Goal: Task Accomplishment & Management: Use online tool/utility

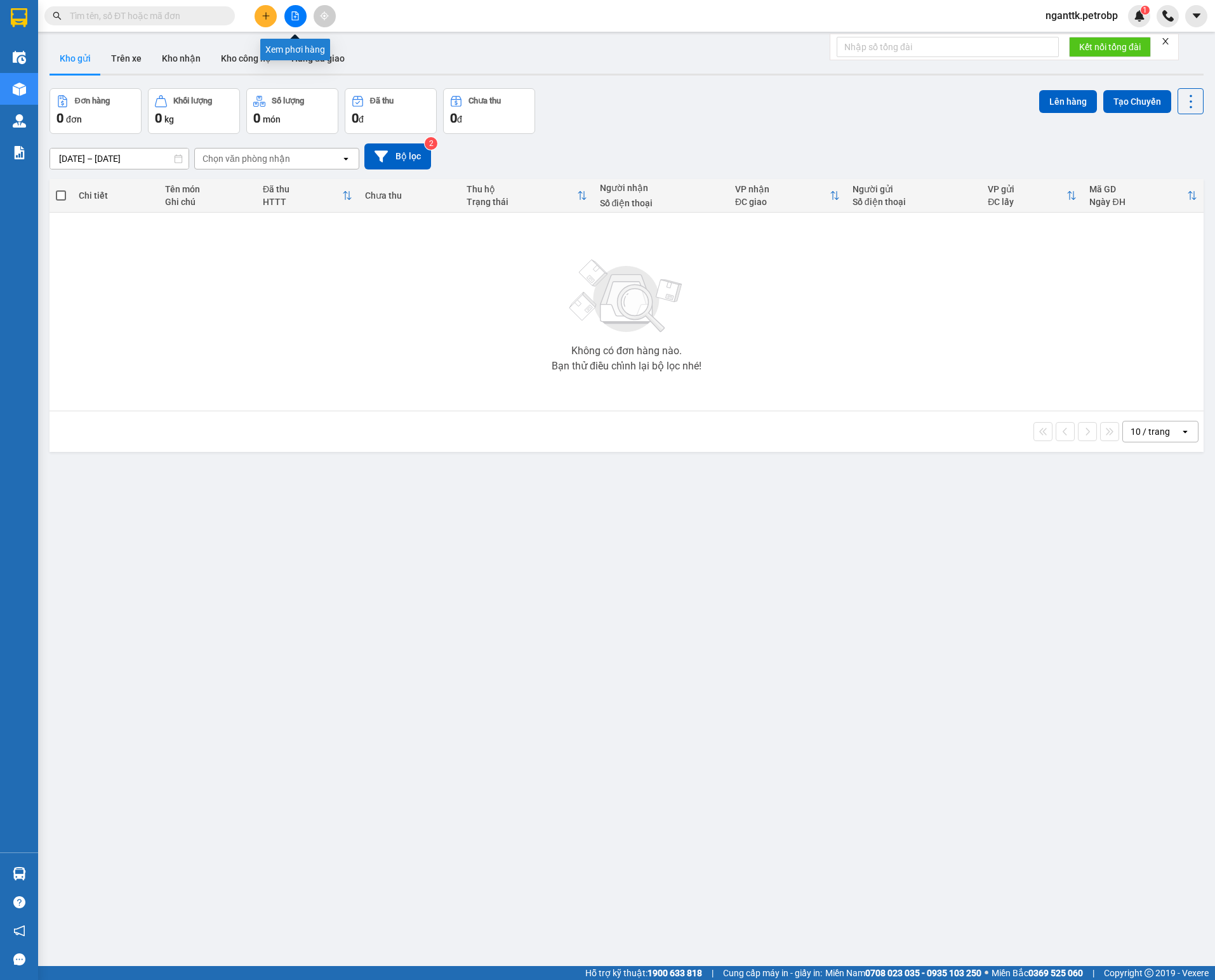
click at [296, 19] on icon "file-add" at bounding box center [295, 16] width 9 height 9
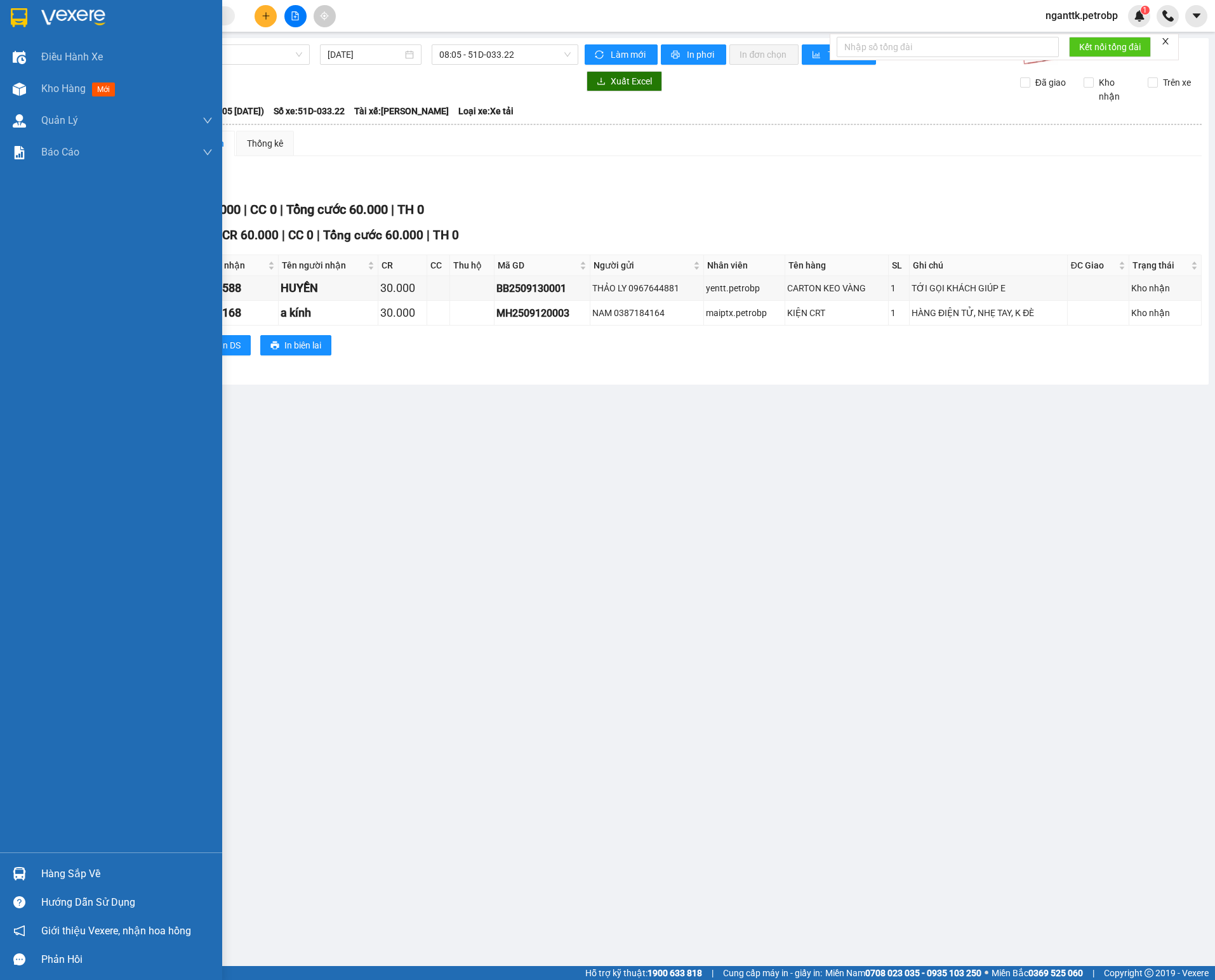
click at [16, 870] on img at bounding box center [19, 874] width 13 height 13
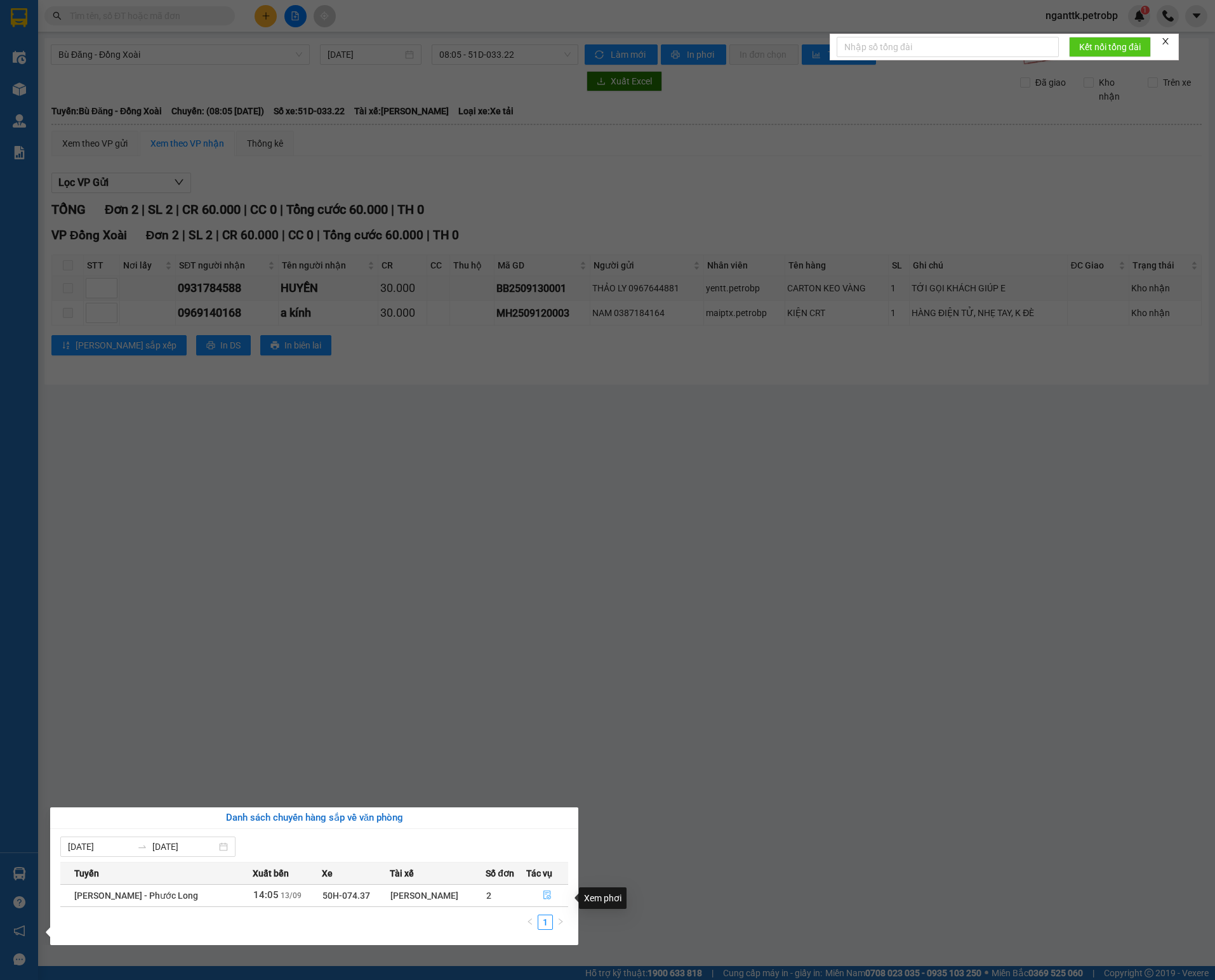
click at [550, 904] on button "button" at bounding box center [548, 895] width 42 height 20
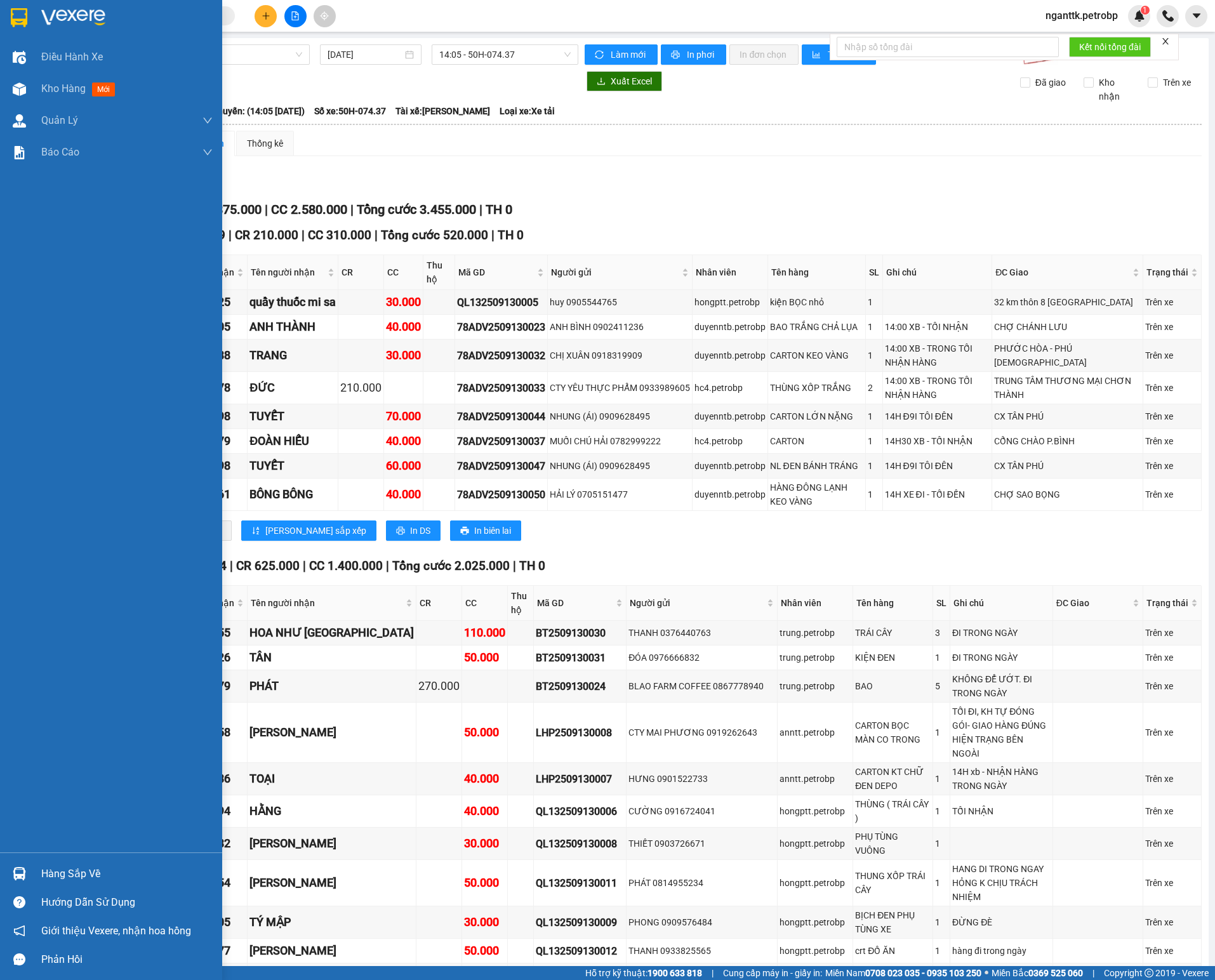
click at [28, 871] on div at bounding box center [19, 874] width 22 height 22
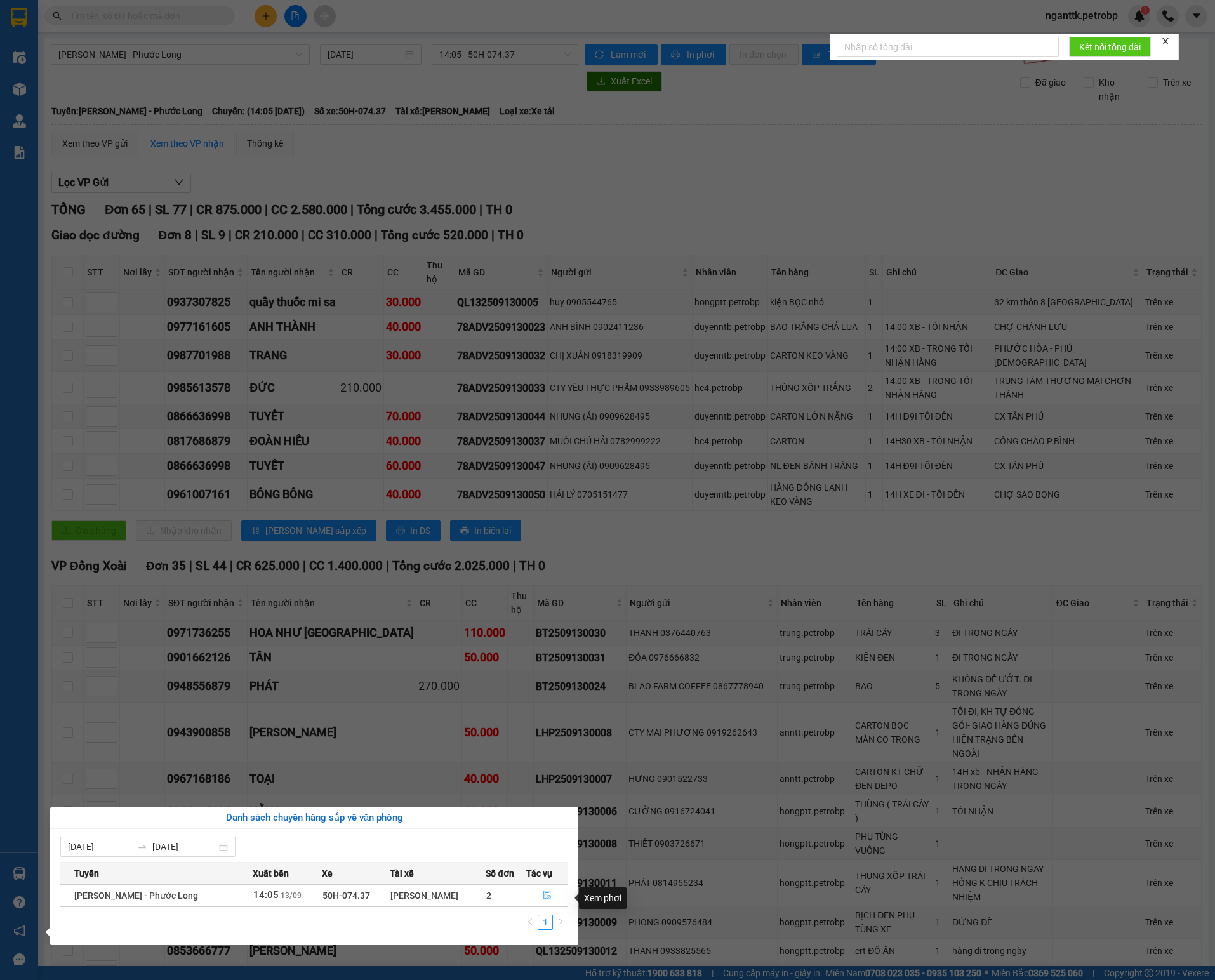
click at [549, 900] on icon "file-done" at bounding box center [547, 895] width 9 height 9
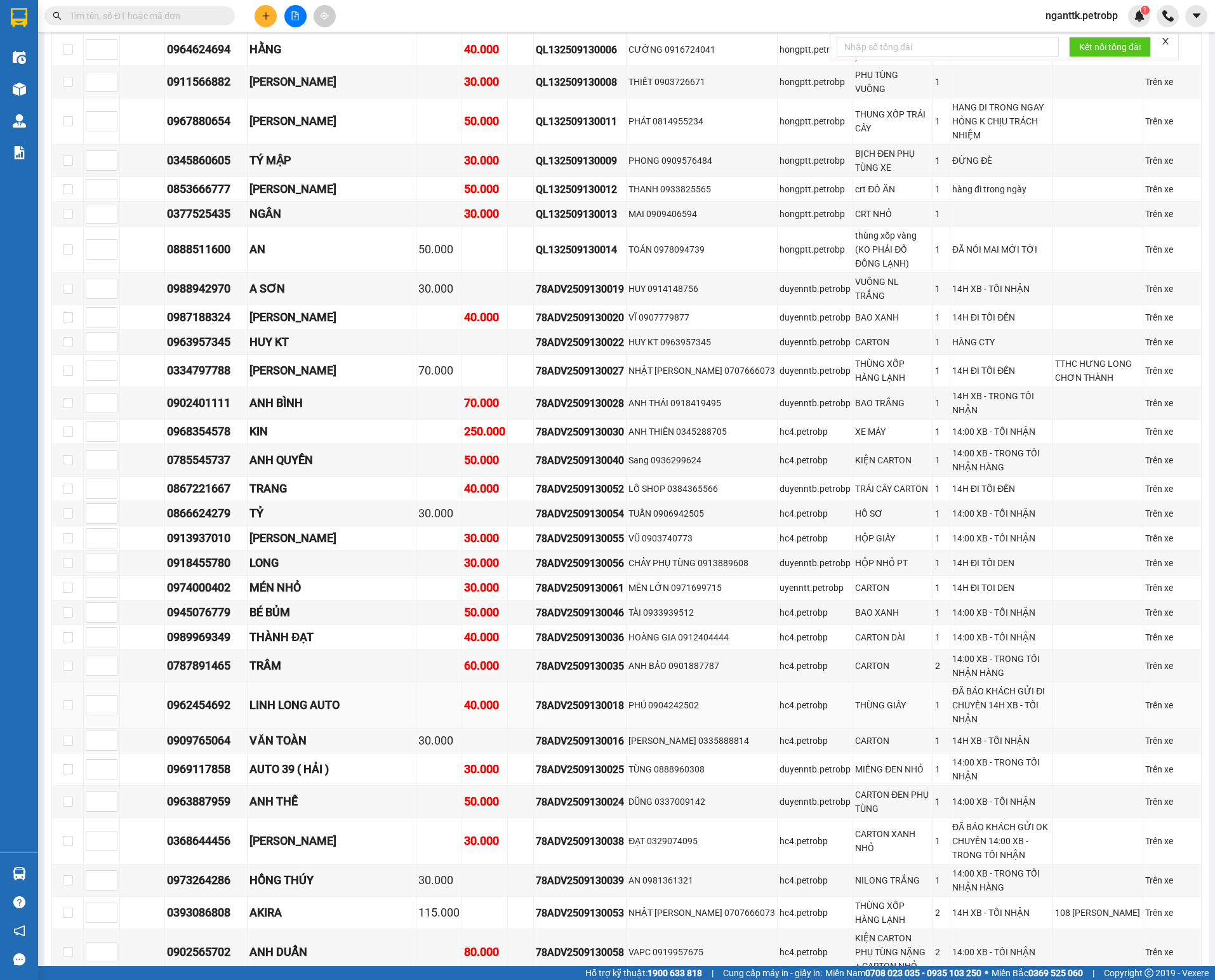
scroll to position [1523, 0]
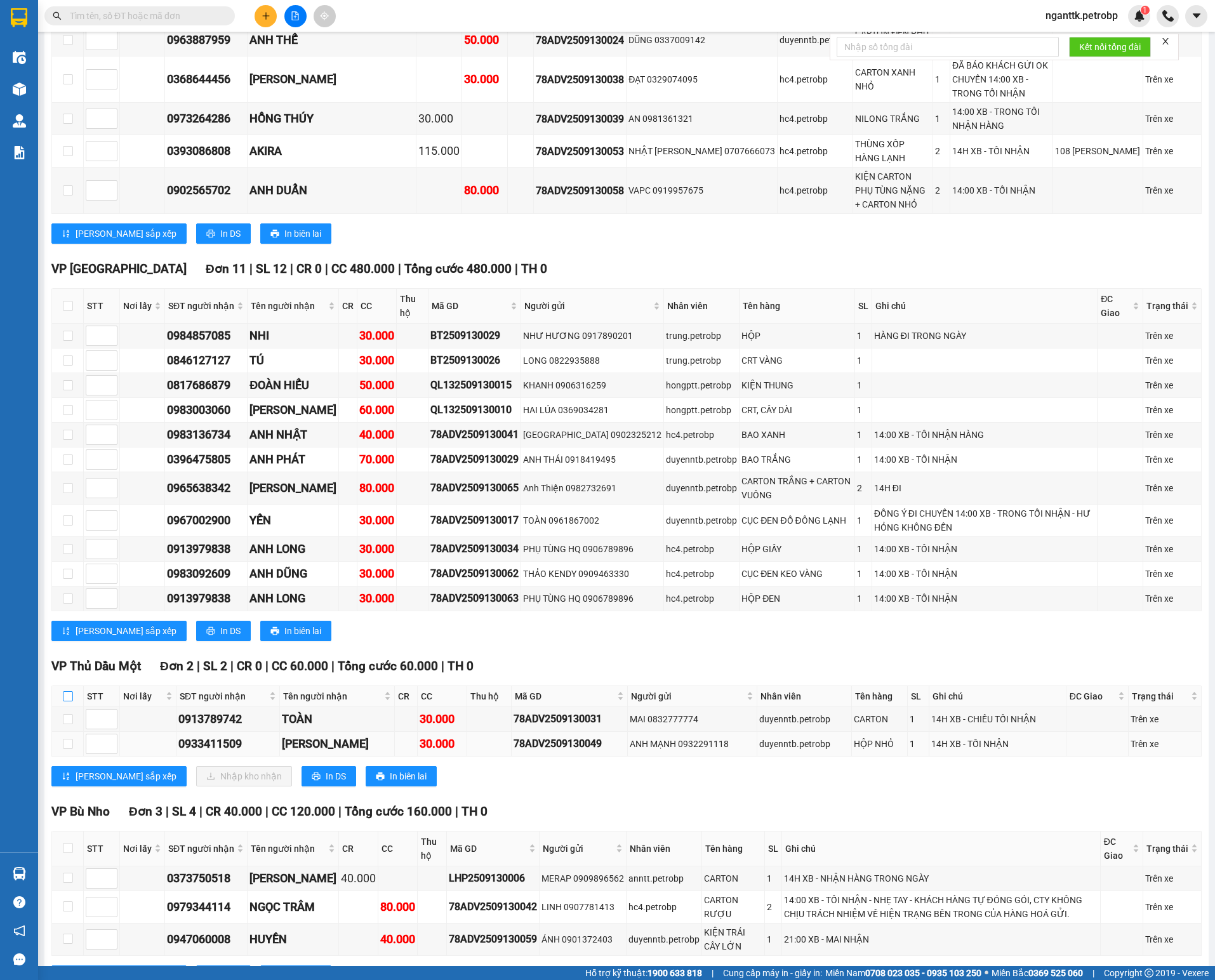
drag, startPoint x: 67, startPoint y: 650, endPoint x: 182, endPoint y: 702, distance: 126.2
click at [67, 692] on input "checkbox" at bounding box center [68, 697] width 10 height 10
checkbox input "true"
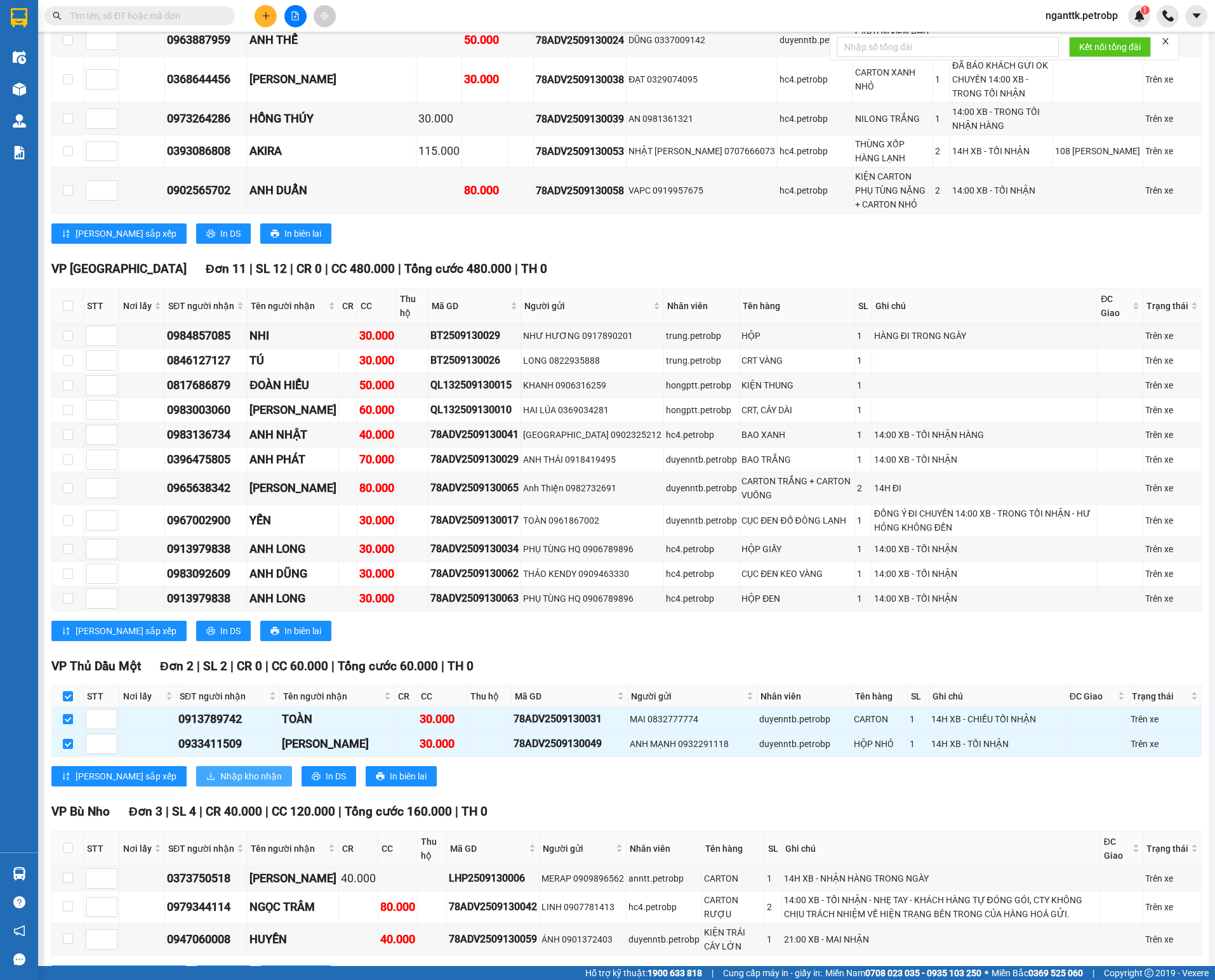
click at [236, 767] on button "Nhập kho nhận" at bounding box center [244, 776] width 96 height 20
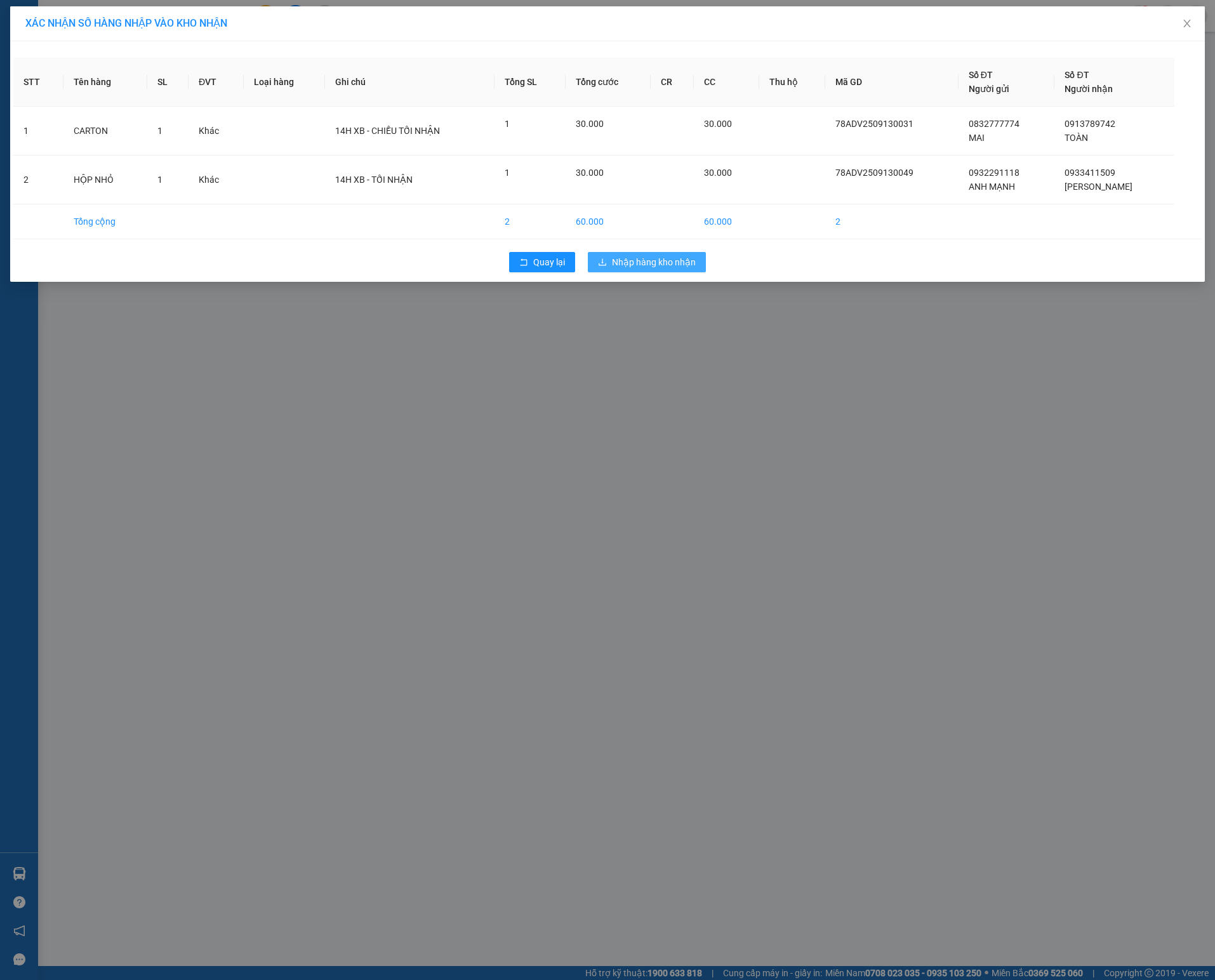
click at [672, 269] on span "Nhập hàng kho nhận" at bounding box center [654, 262] width 84 height 14
